Goal: Navigation & Orientation: Find specific page/section

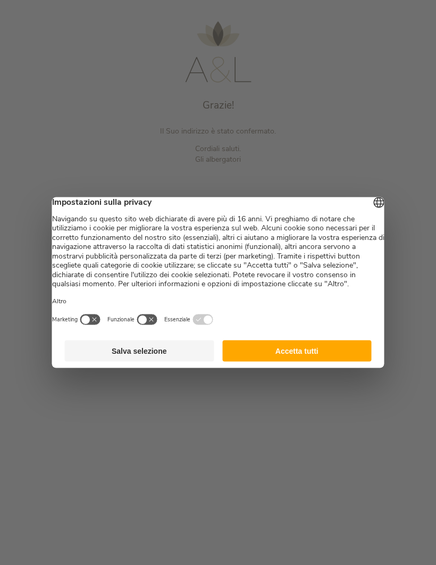
click at [317, 362] on button "Accetta tutti" at bounding box center [296, 350] width 149 height 21
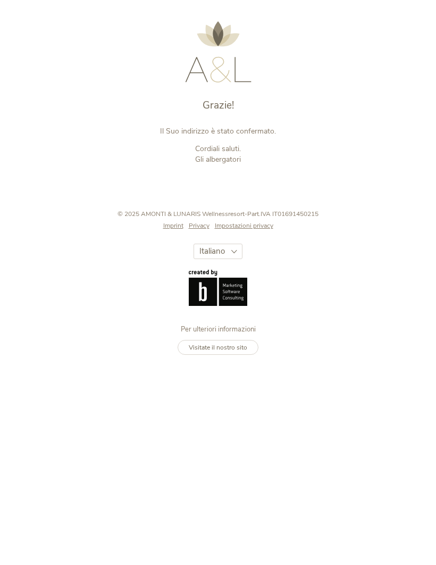
click at [231, 54] on img at bounding box center [218, 51] width 66 height 61
click at [230, 45] on img at bounding box center [218, 51] width 66 height 61
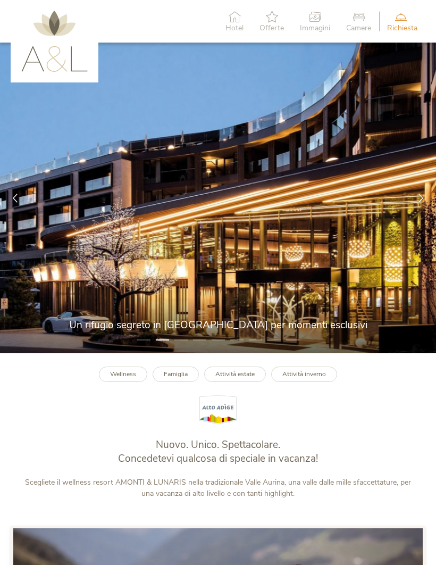
click at [274, 26] on span "Offerte" at bounding box center [272, 27] width 24 height 7
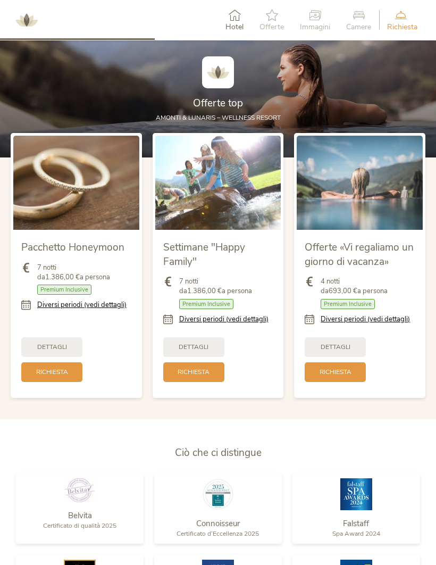
scroll to position [975, 0]
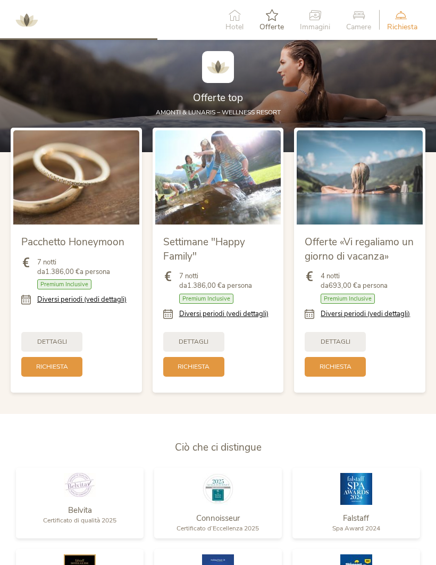
click at [258, 319] on link "Diversi periodi (vedi dettagli)" at bounding box center [223, 314] width 89 height 10
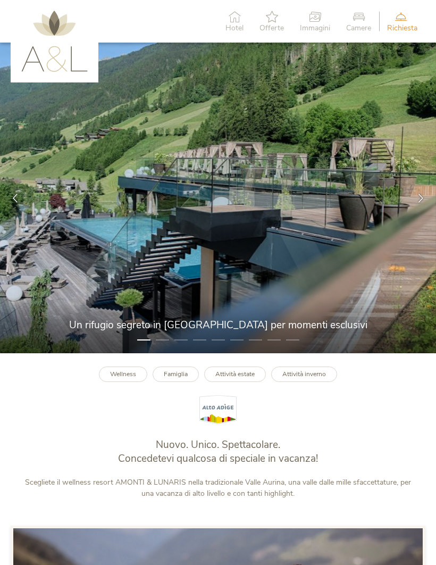
click at [275, 27] on span "Offerte" at bounding box center [272, 27] width 24 height 7
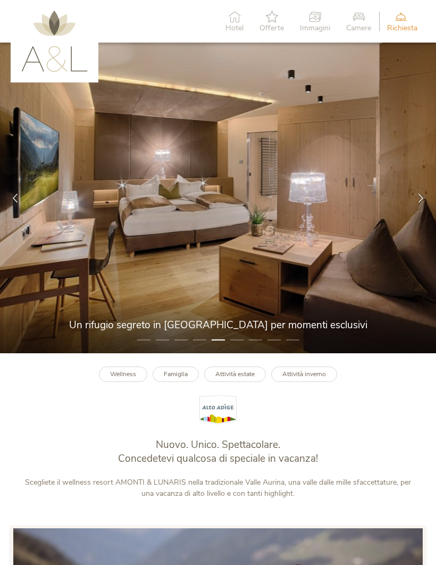
click at [273, 26] on span "Offerte" at bounding box center [272, 27] width 24 height 7
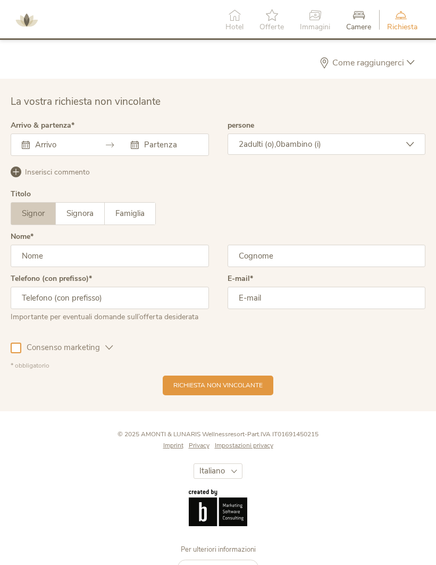
scroll to position [2694, 0]
